Goal: Transaction & Acquisition: Purchase product/service

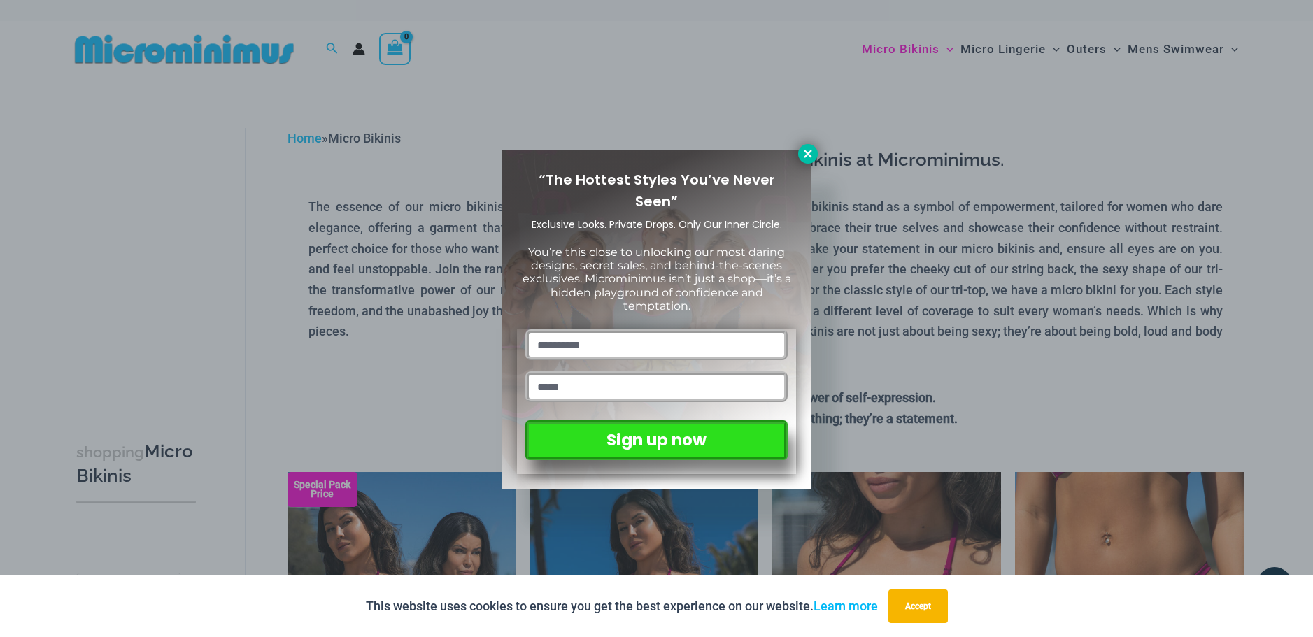
click at [806, 149] on icon at bounding box center [808, 154] width 13 height 13
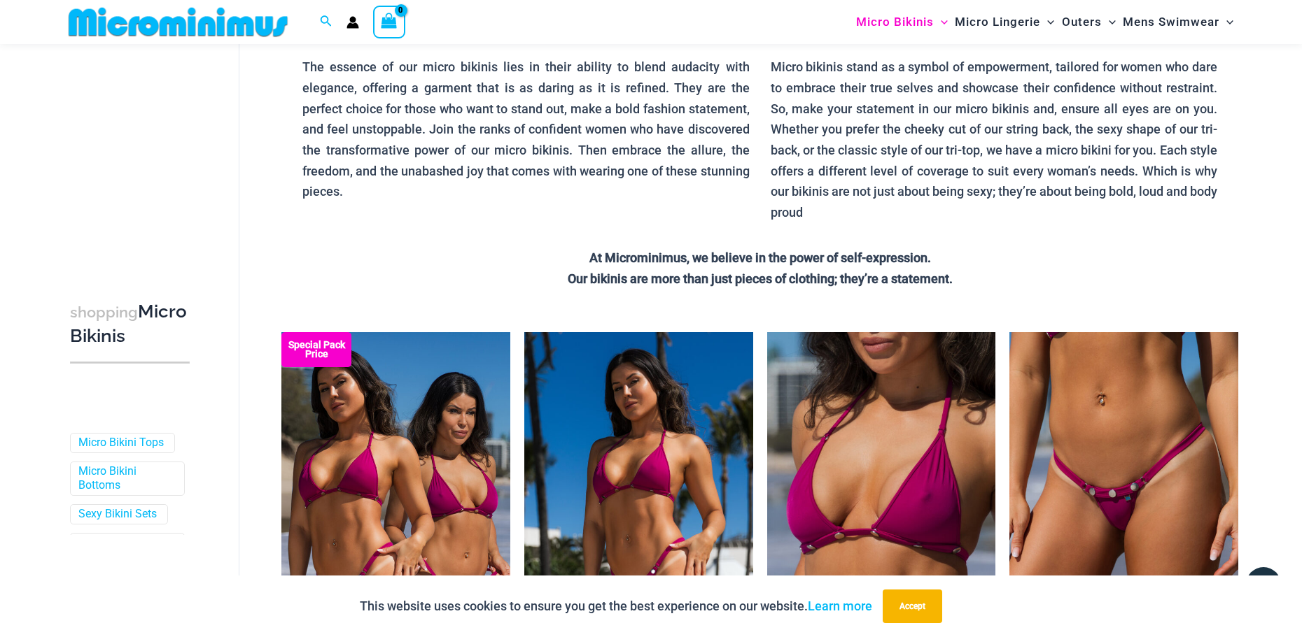
scroll to position [338, 0]
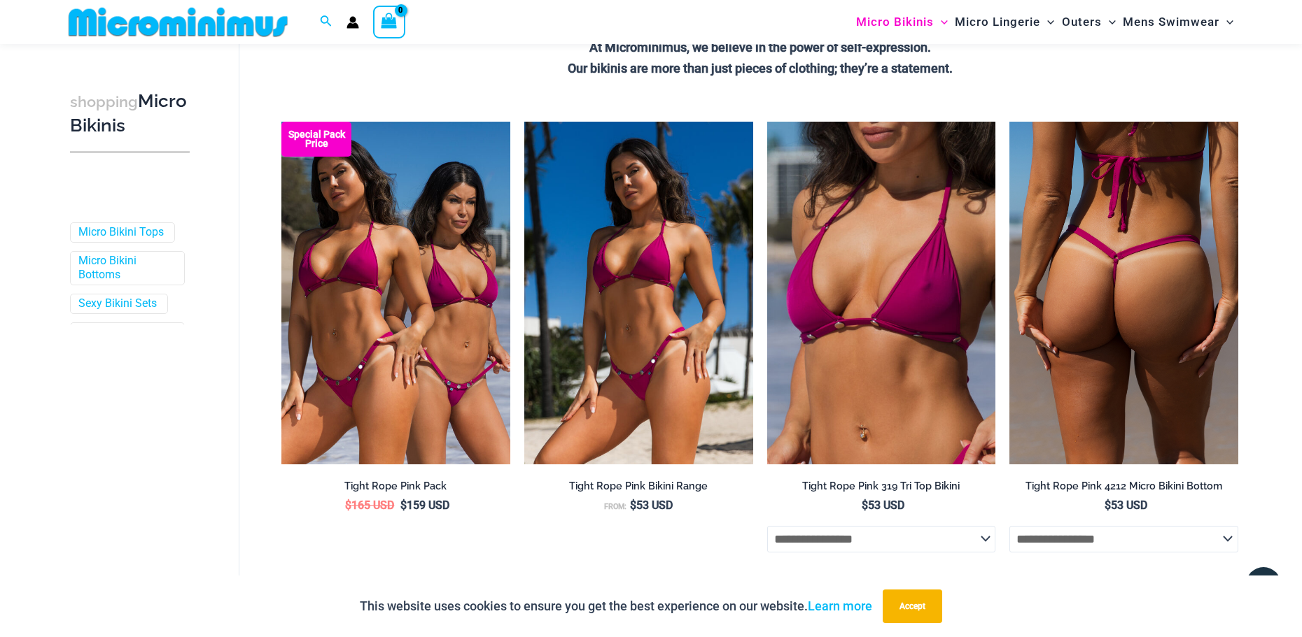
click at [1117, 299] on img at bounding box center [1123, 293] width 229 height 343
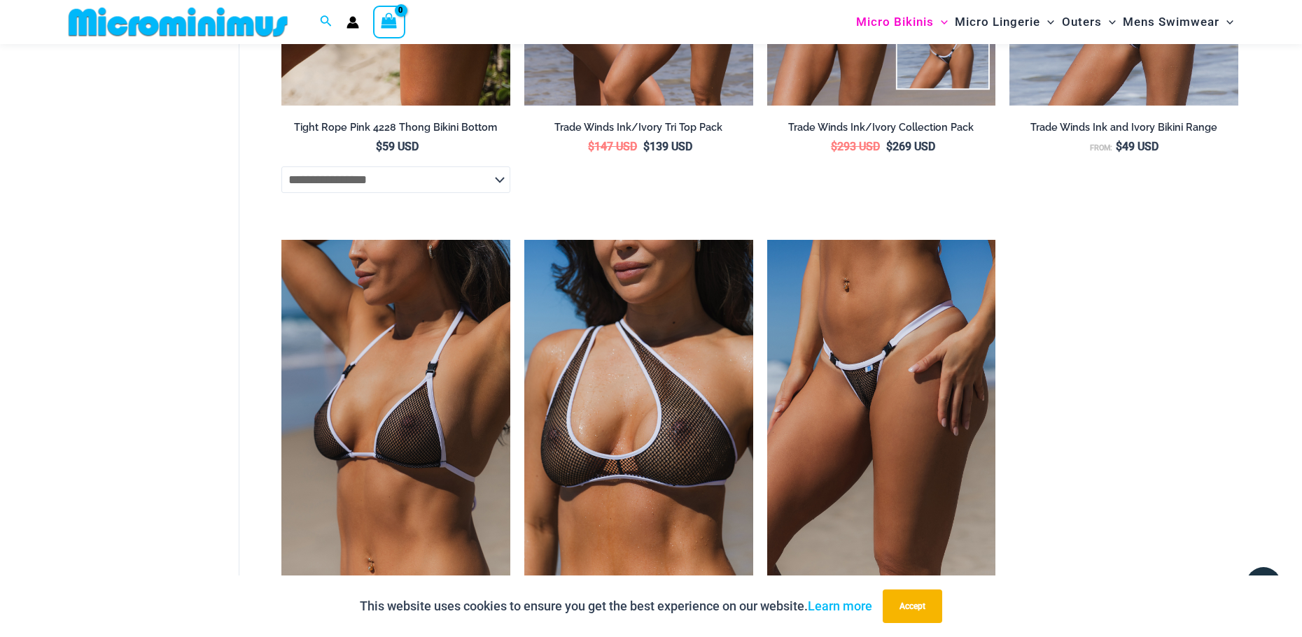
scroll to position [1178, 0]
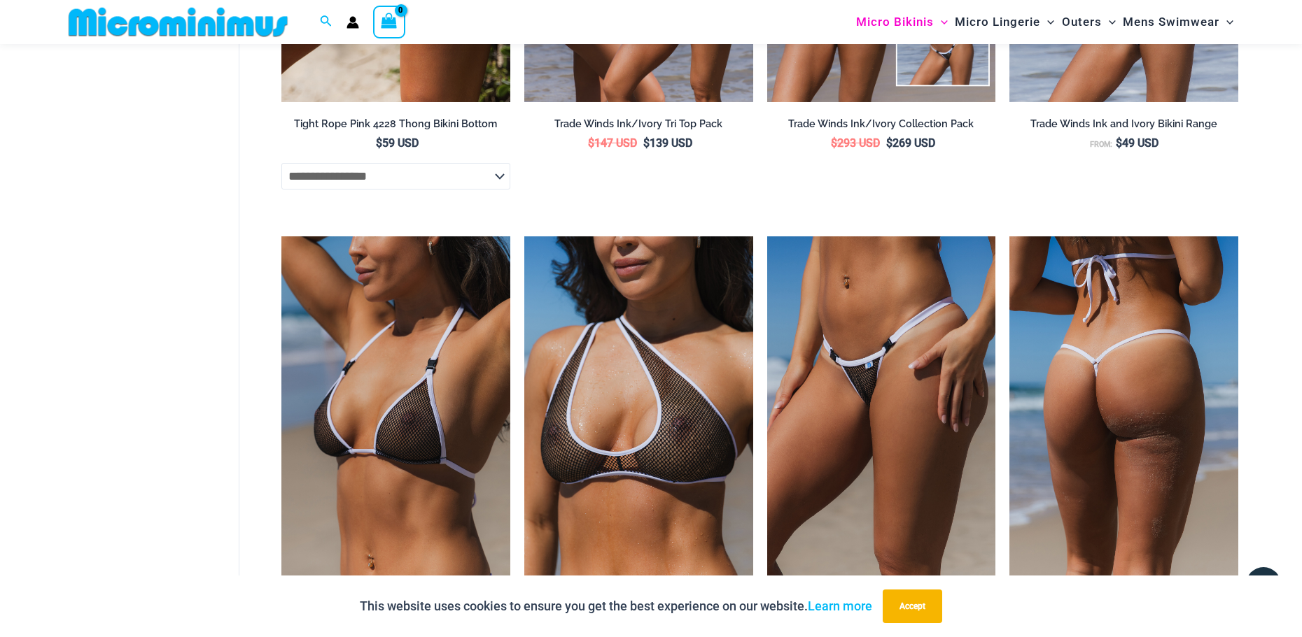
click at [1114, 383] on img at bounding box center [1123, 408] width 229 height 343
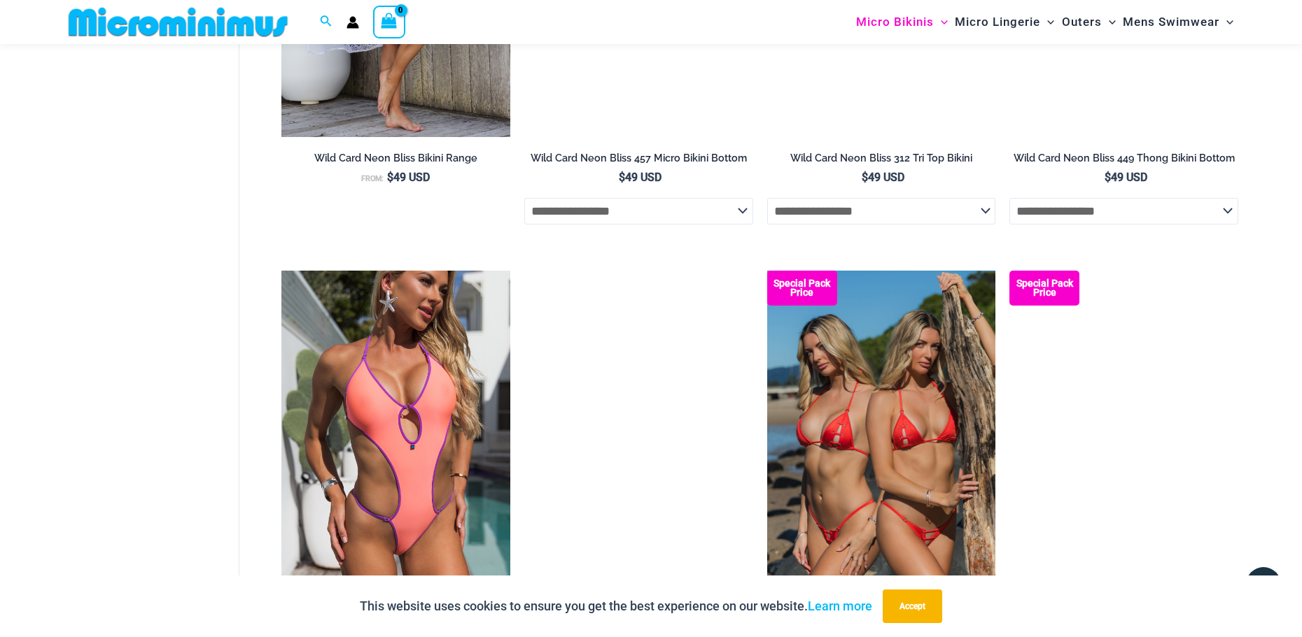
scroll to position [3977, 0]
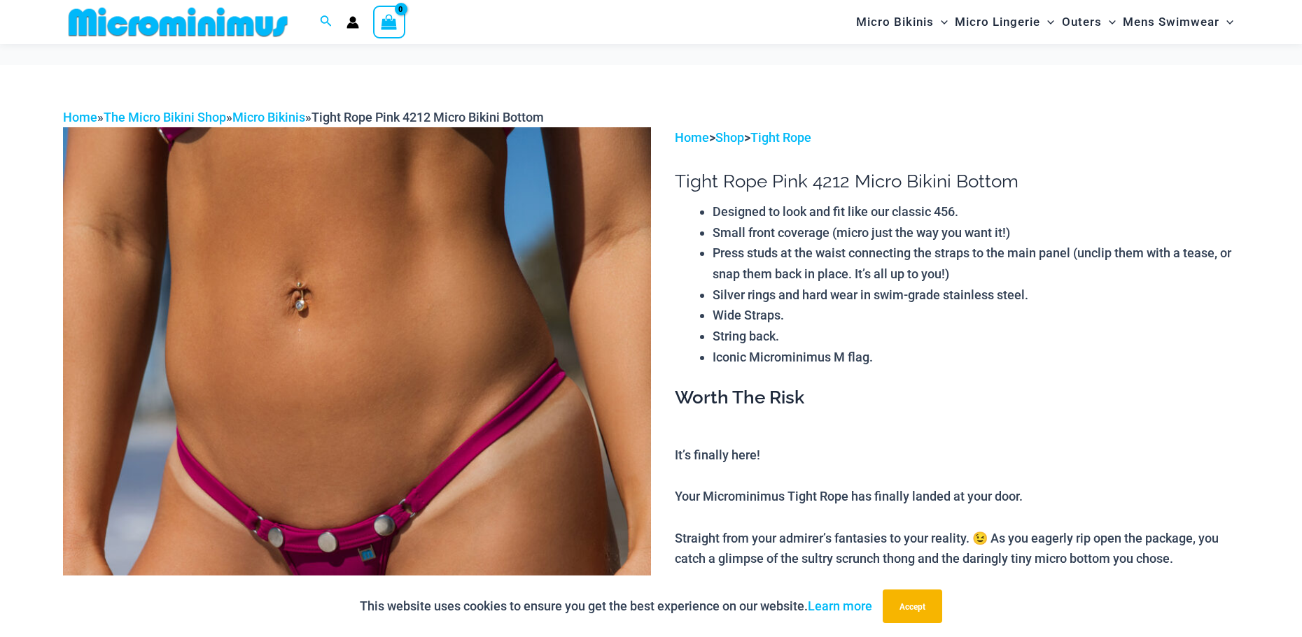
scroll to position [140, 0]
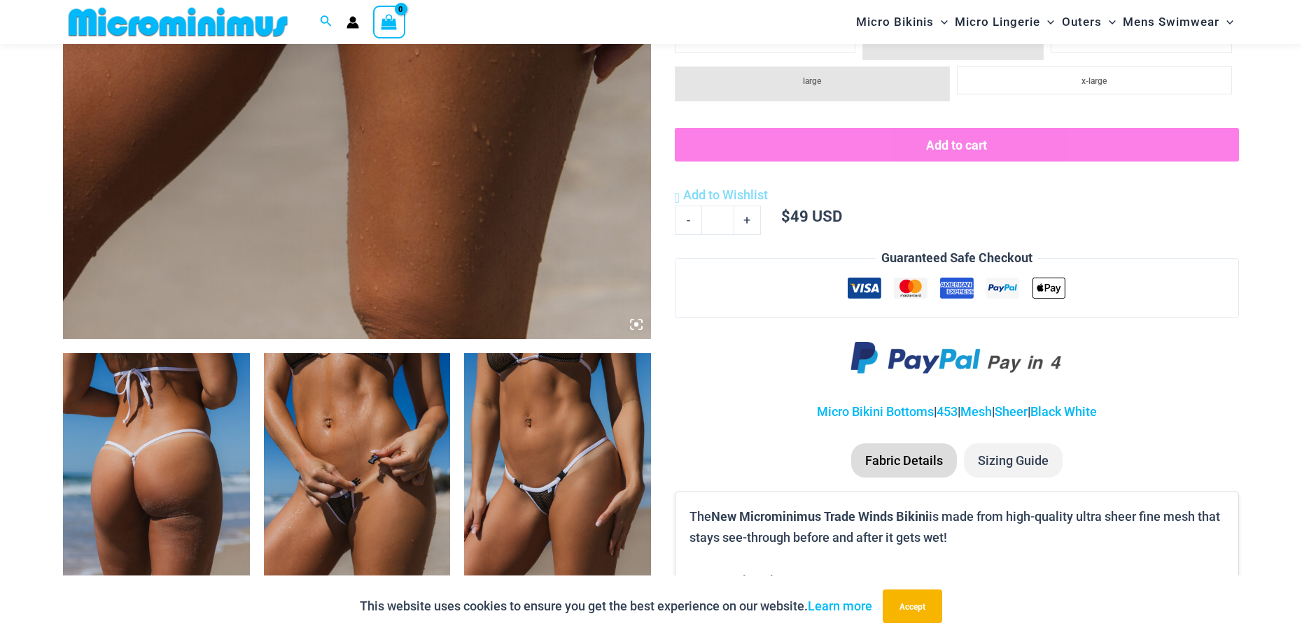
scroll to position [827, 0]
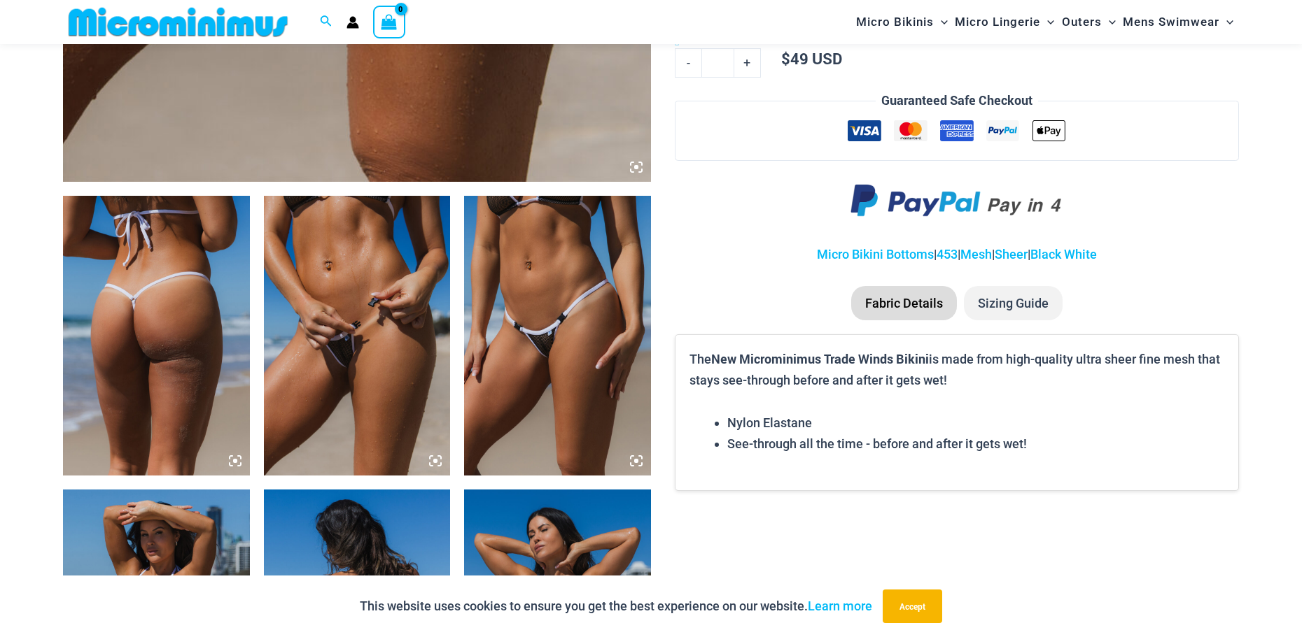
click at [362, 344] on img at bounding box center [357, 336] width 187 height 280
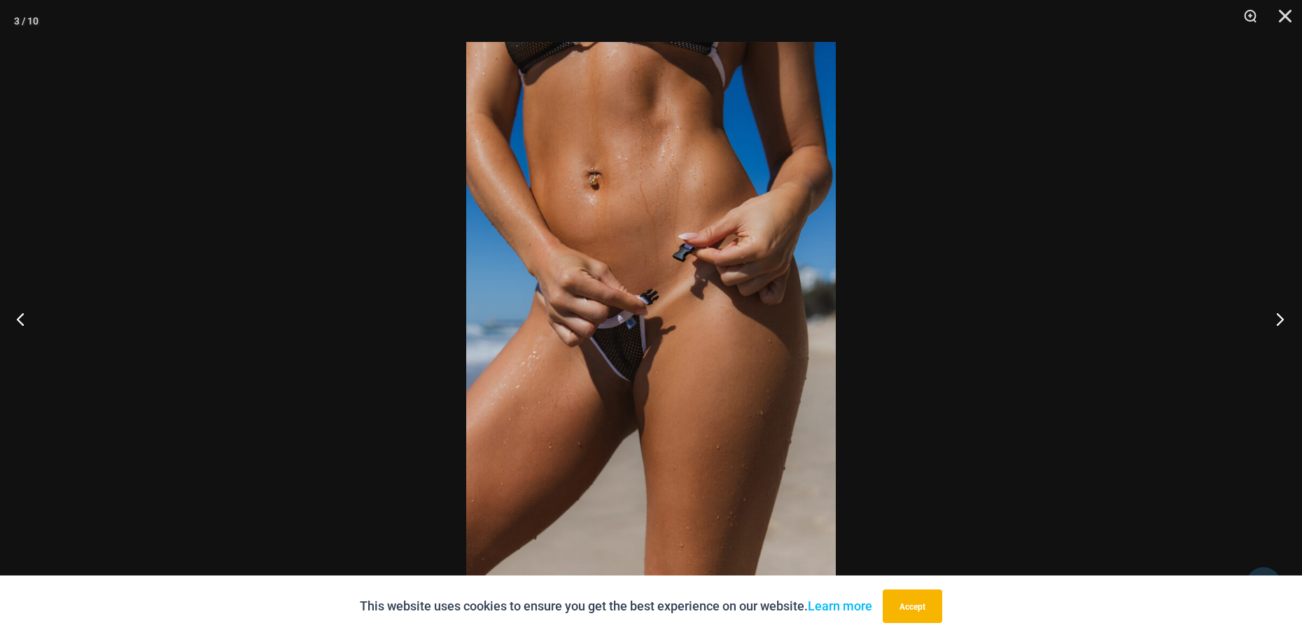
click at [1280, 316] on button "Next" at bounding box center [1275, 319] width 52 height 70
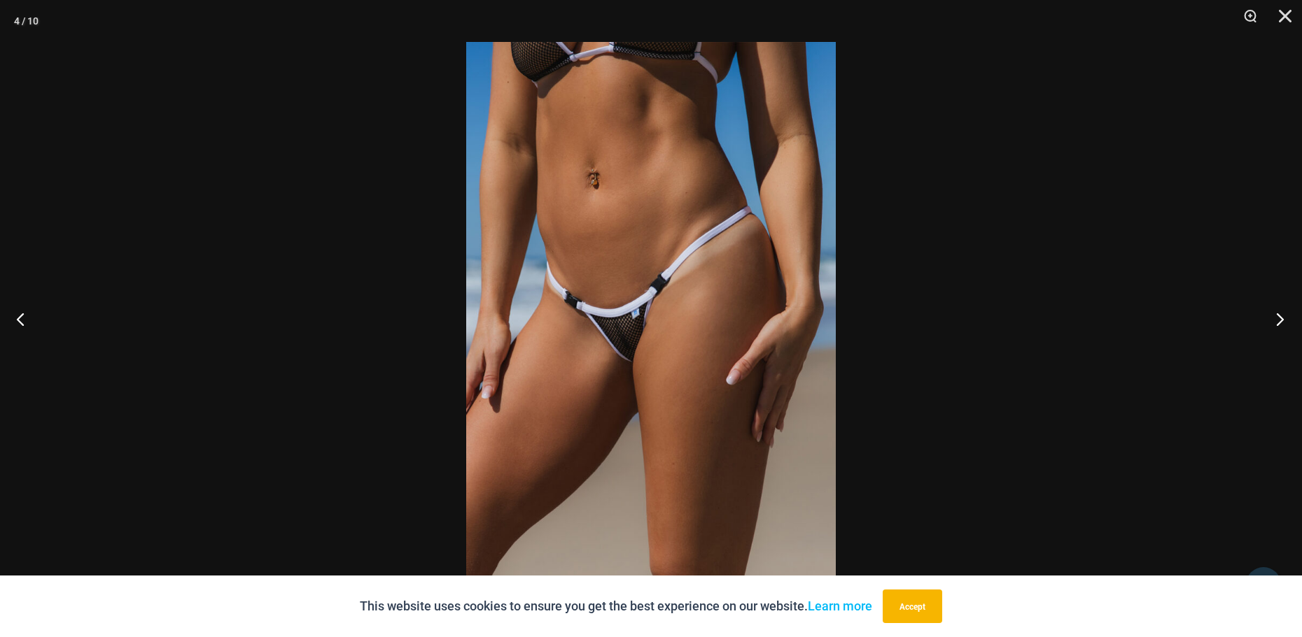
click at [1280, 316] on button "Next" at bounding box center [1275, 319] width 52 height 70
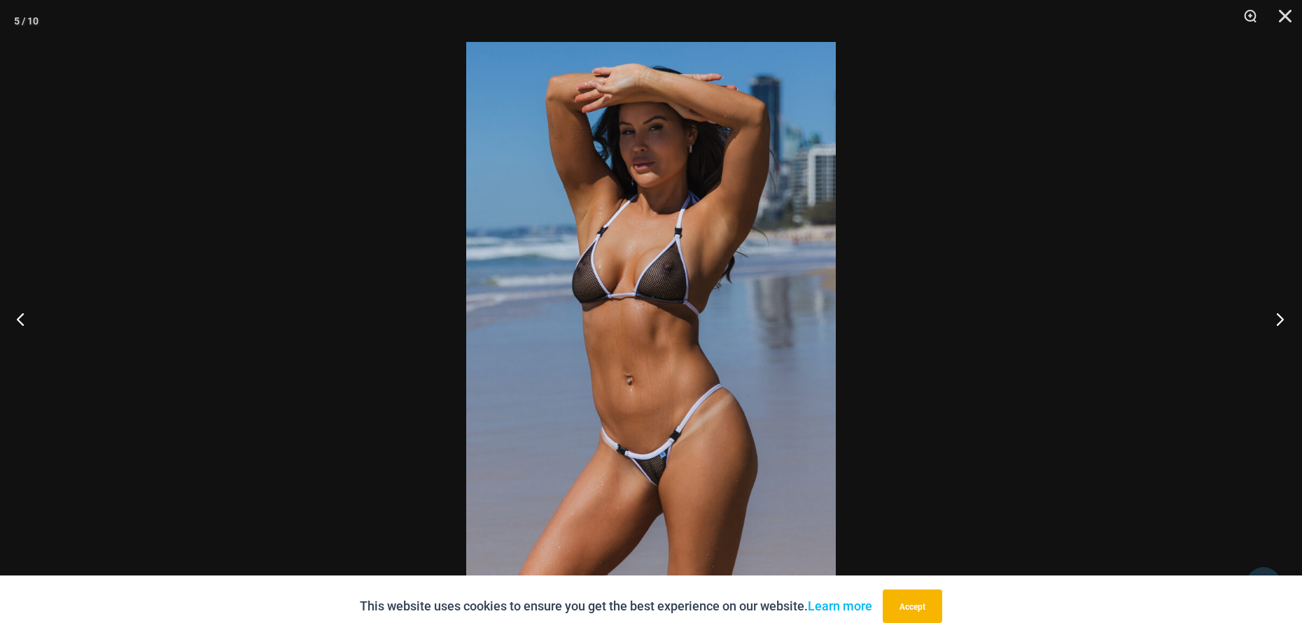
click at [1280, 316] on button "Next" at bounding box center [1275, 319] width 52 height 70
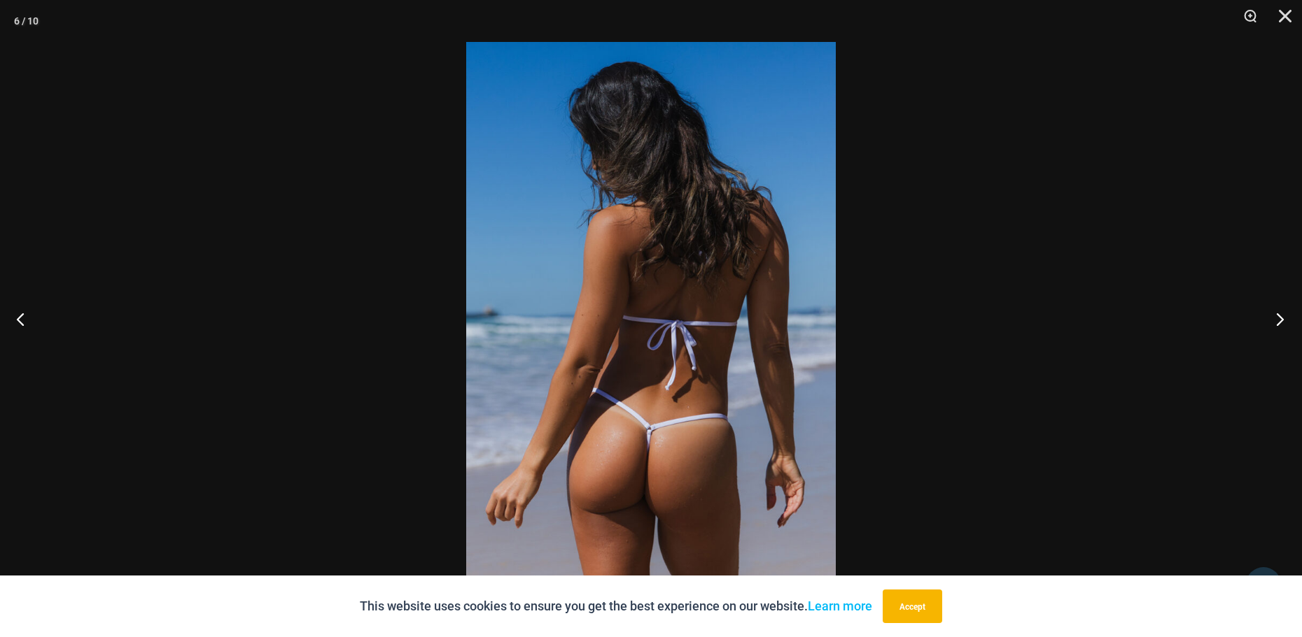
click at [1280, 316] on button "Next" at bounding box center [1275, 319] width 52 height 70
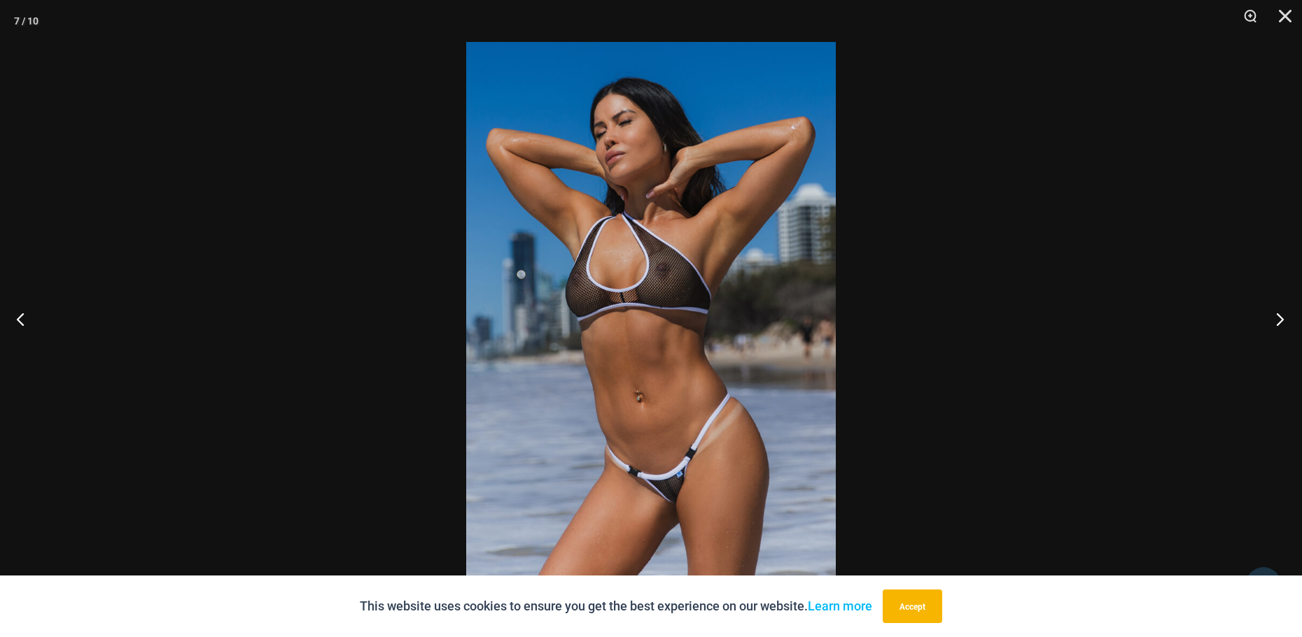
click at [1280, 316] on button "Next" at bounding box center [1275, 319] width 52 height 70
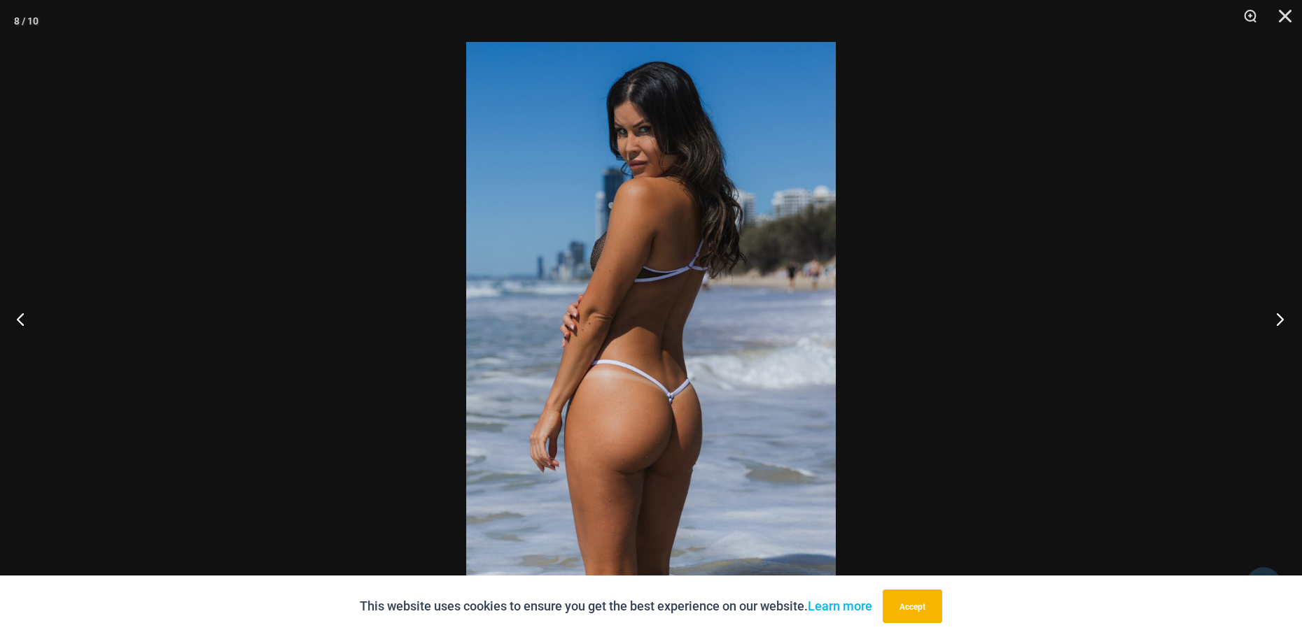
click at [1280, 316] on button "Next" at bounding box center [1275, 319] width 52 height 70
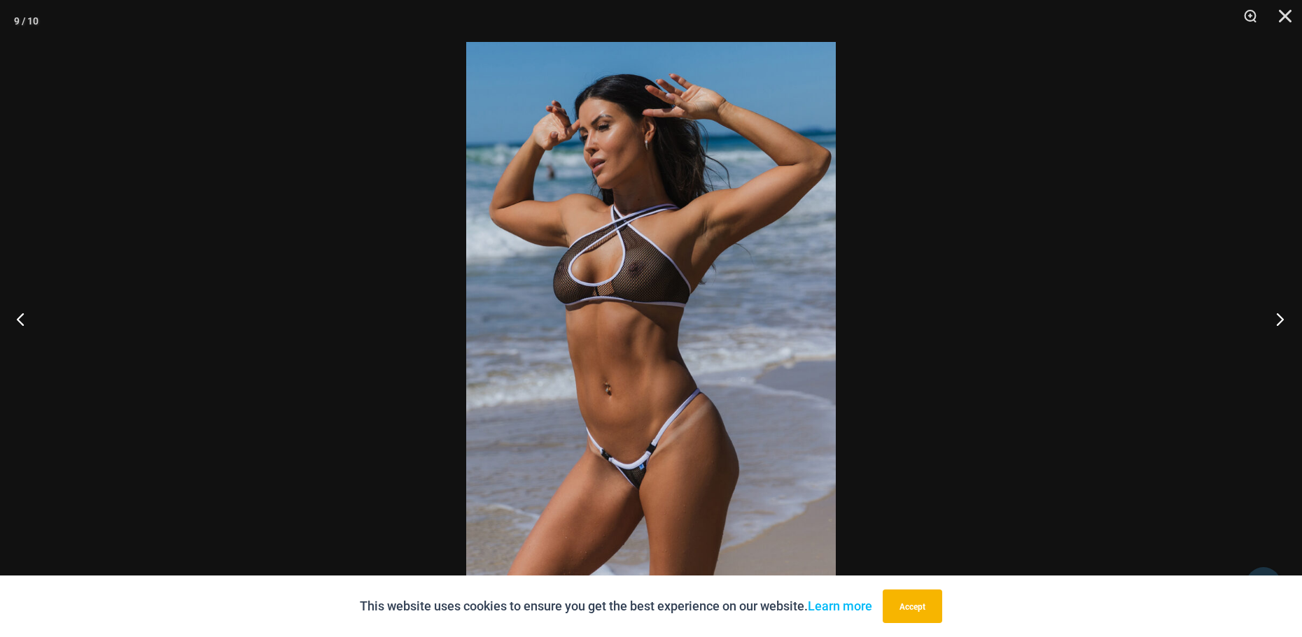
click at [1280, 316] on button "Next" at bounding box center [1275, 319] width 52 height 70
